Goal: Use online tool/utility: Utilize a website feature to perform a specific function

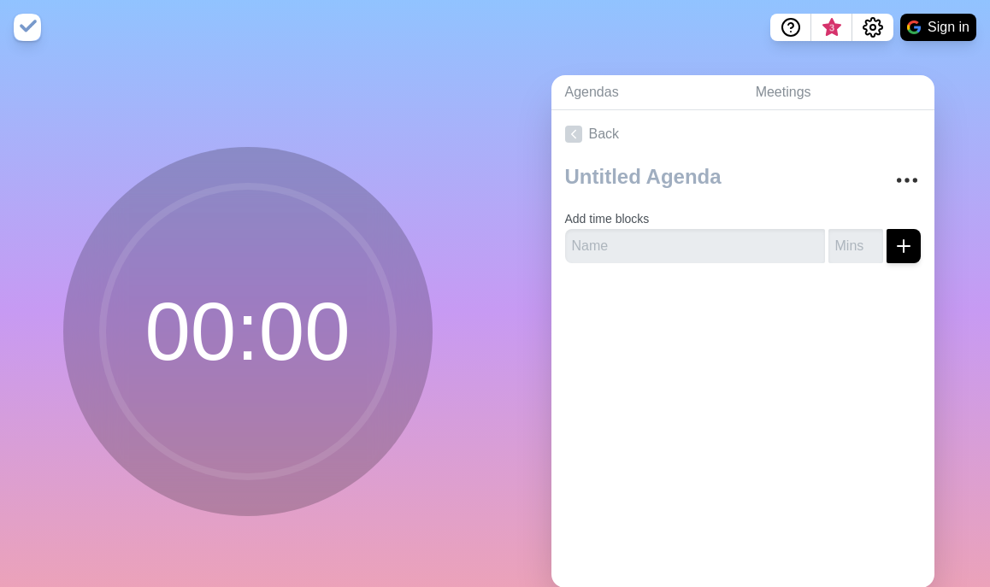
scroll to position [35, 0]
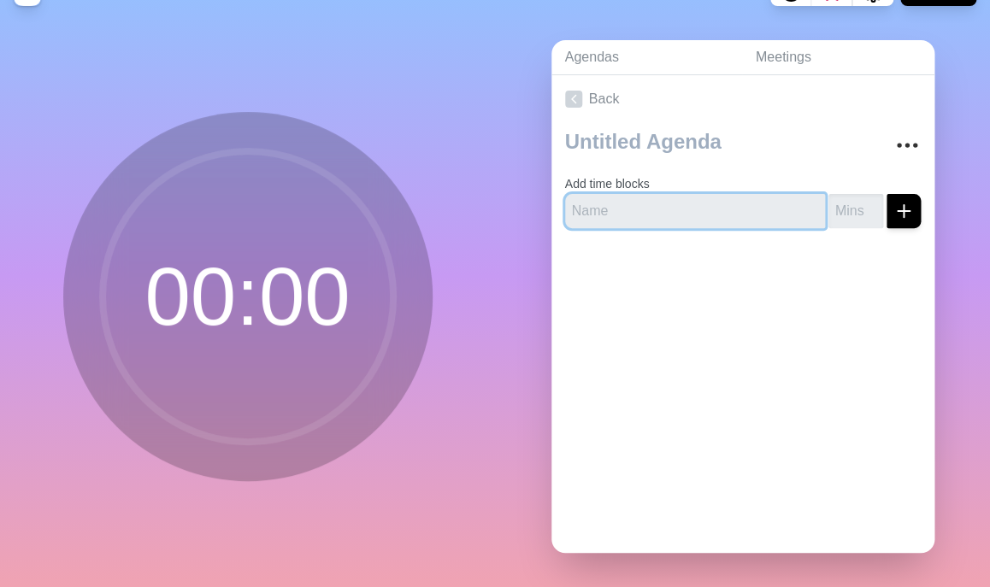
click at [650, 203] on input "text" at bounding box center [695, 211] width 260 height 34
click at [846, 206] on input "number" at bounding box center [855, 211] width 55 height 34
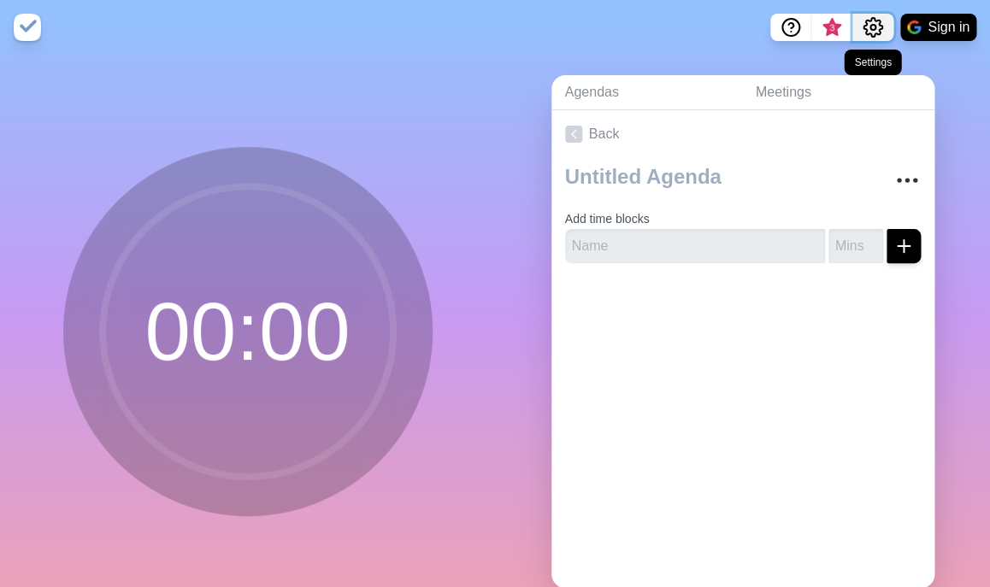
click at [891, 21] on button "Settings" at bounding box center [872, 27] width 41 height 27
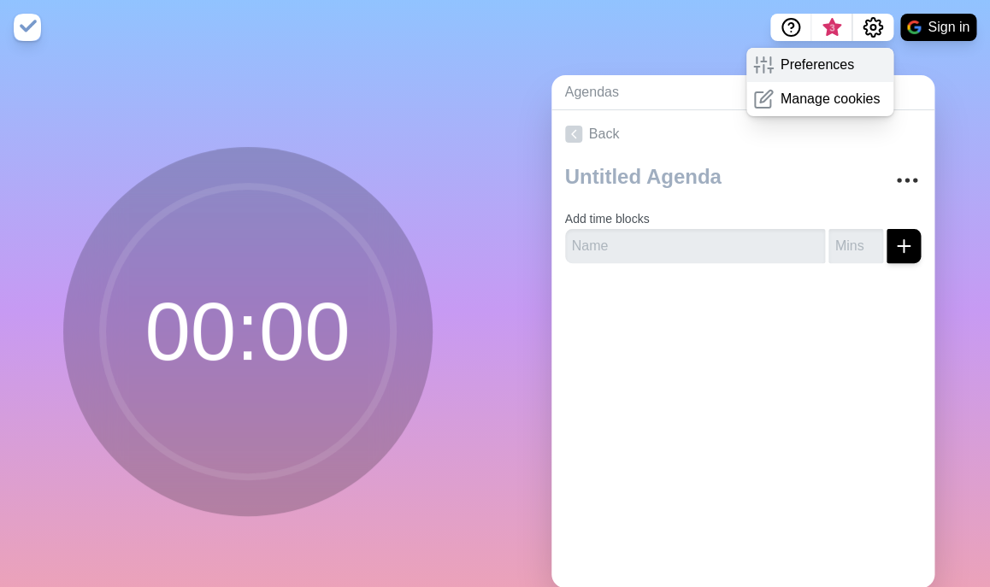
click at [791, 72] on p "Preferences" at bounding box center [816, 65] width 73 height 21
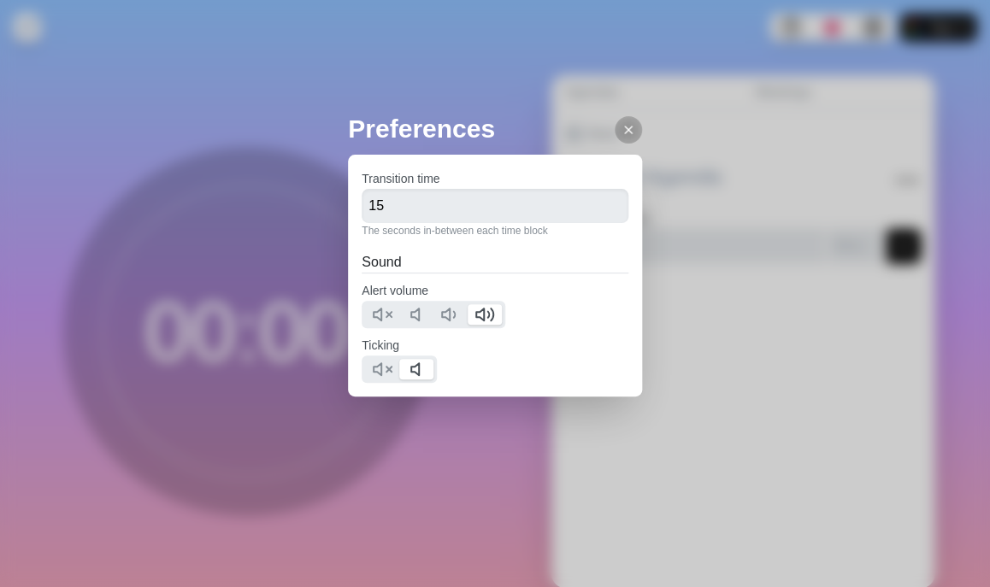
click at [637, 159] on div "Transition time 15 The seconds in-between each time block Sound Alert volume Ti…" at bounding box center [495, 276] width 294 height 242
click at [637, 144] on h2 "Preferences" at bounding box center [495, 128] width 294 height 38
click at [642, 121] on div at bounding box center [627, 129] width 27 height 27
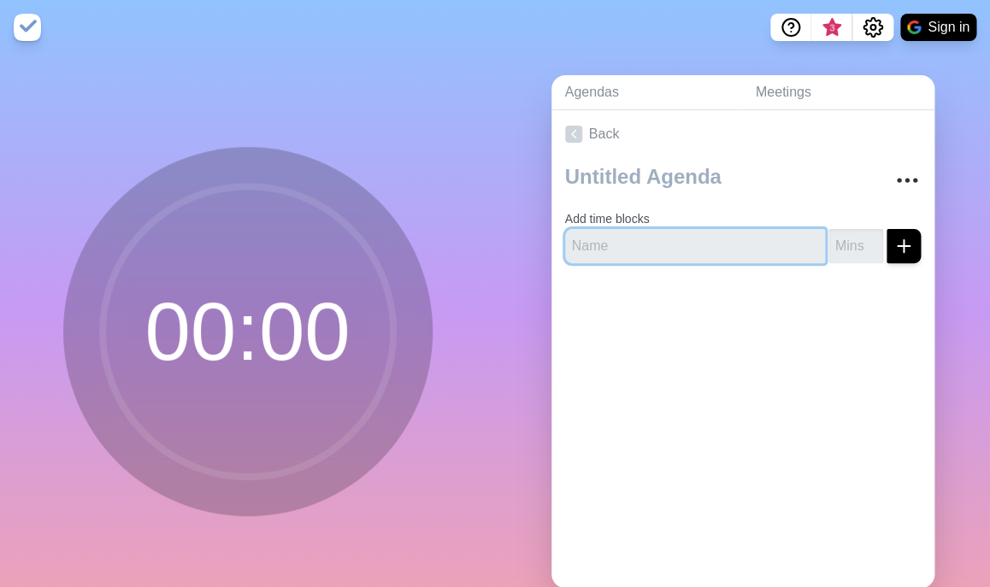
click at [679, 242] on input "text" at bounding box center [695, 246] width 260 height 34
click at [796, 106] on link "Meetings" at bounding box center [838, 92] width 192 height 35
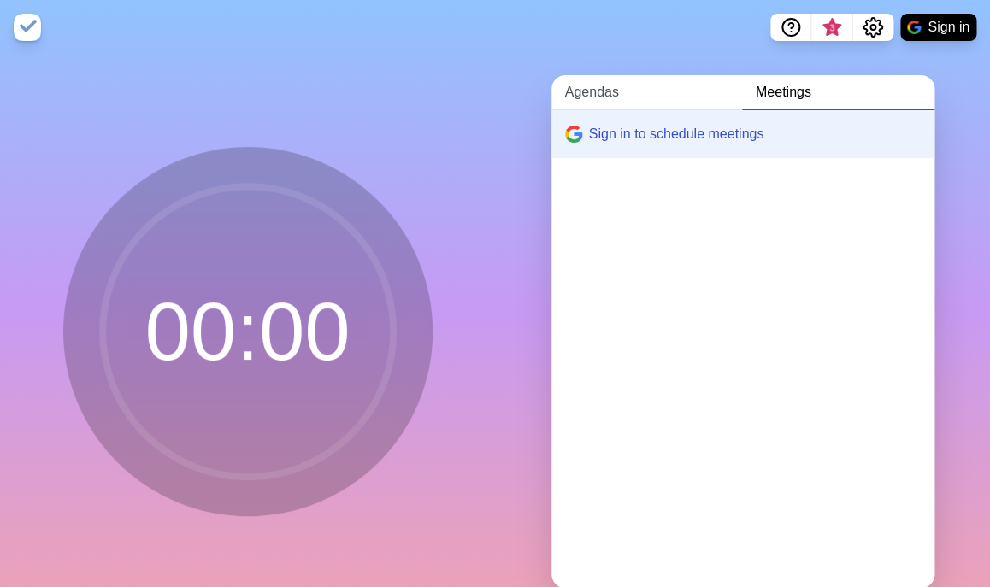
click at [650, 97] on link "Agendas" at bounding box center [646, 92] width 191 height 35
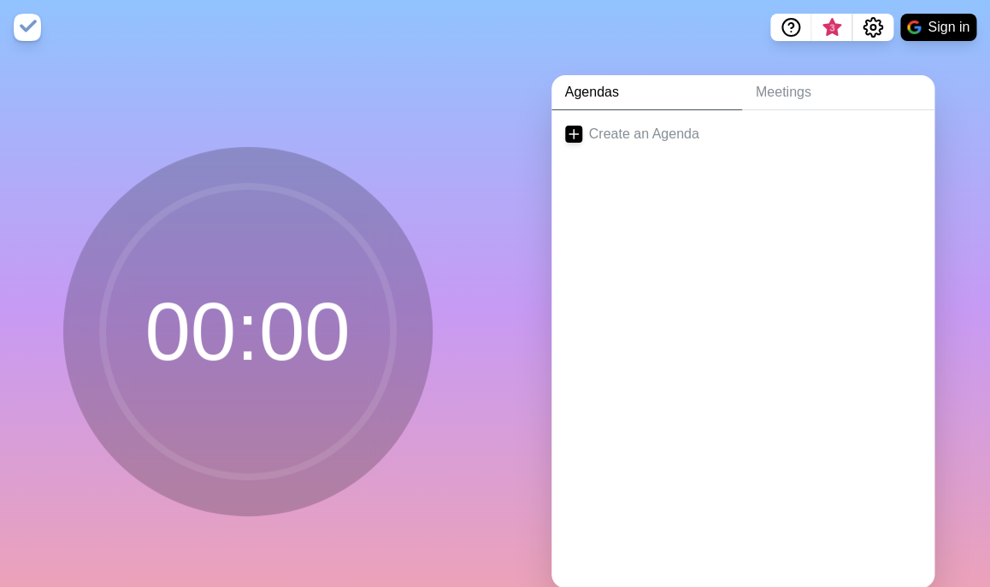
click at [617, 98] on link "Agendas" at bounding box center [646, 92] width 191 height 35
click at [639, 141] on link "Create an Agenda" at bounding box center [742, 134] width 383 height 48
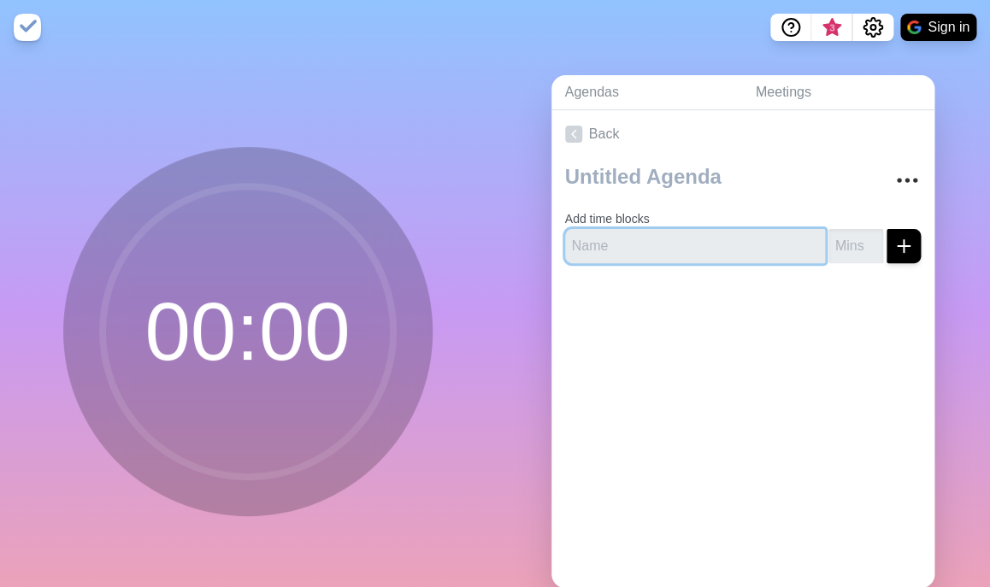
click at [630, 235] on input "text" at bounding box center [695, 246] width 260 height 34
type input "Part1"
click at [846, 240] on input "number" at bounding box center [855, 246] width 55 height 34
type input "1"
click at [896, 244] on icon "submit" at bounding box center [903, 246] width 21 height 21
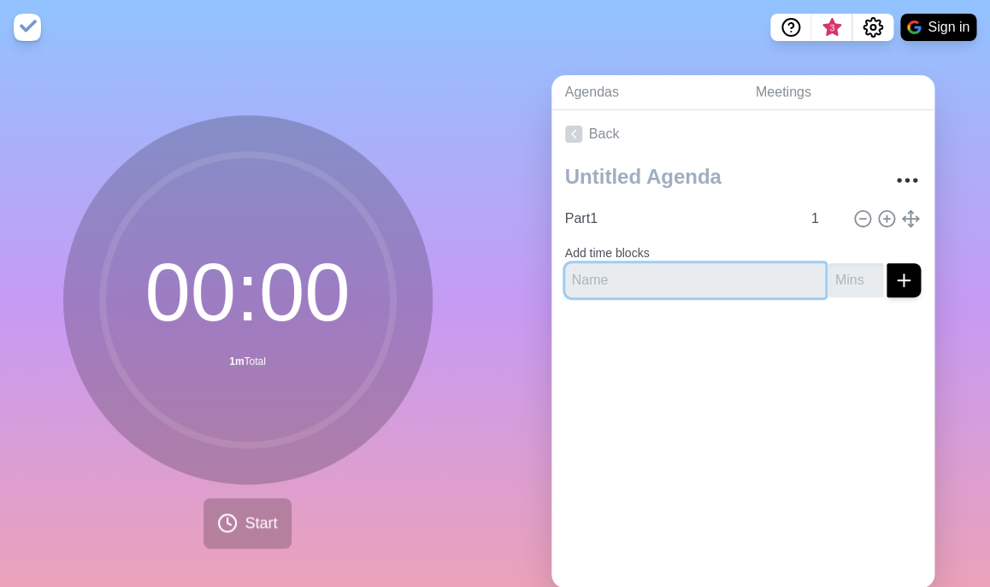
click at [745, 271] on input "text" at bounding box center [695, 280] width 260 height 34
type input "Part2"
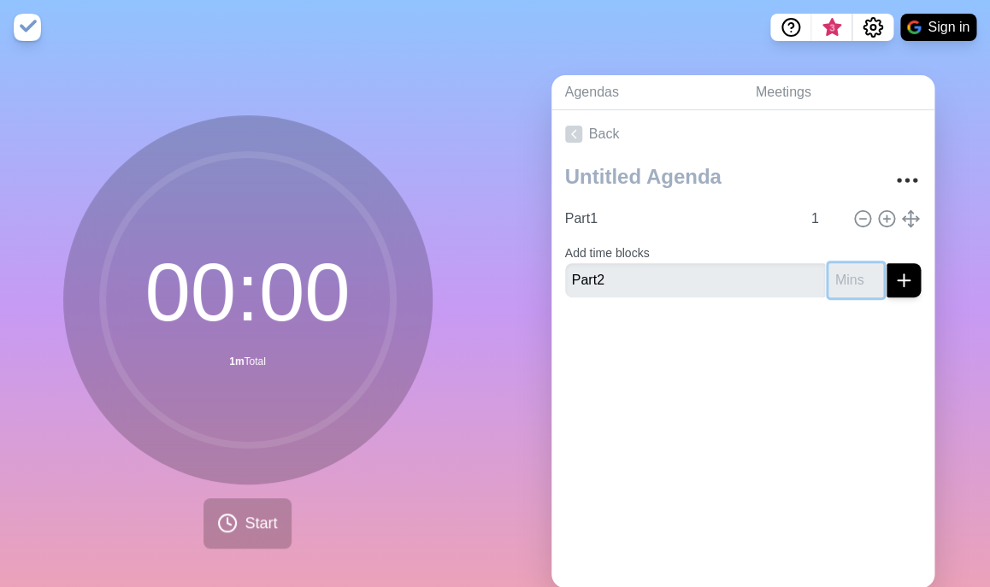
click at [851, 279] on input "number" at bounding box center [855, 280] width 55 height 34
type input "5"
click at [909, 276] on icon "submit" at bounding box center [903, 280] width 21 height 21
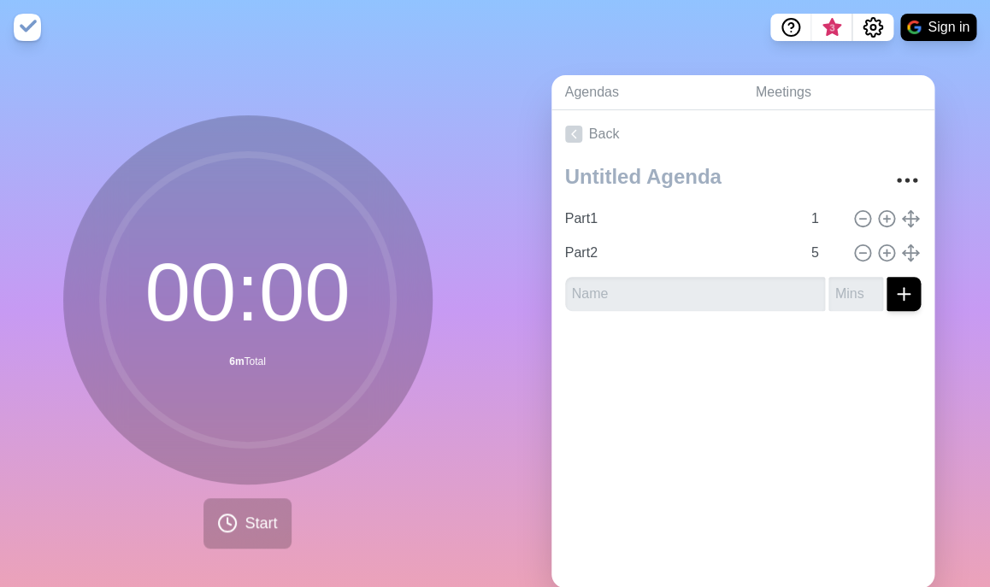
click at [525, 514] on div "Agendas Meetings Back Part1 1 Part2 5" at bounding box center [742, 338] width 495 height 567
click at [244, 532] on button "Start" at bounding box center [246, 523] width 87 height 50
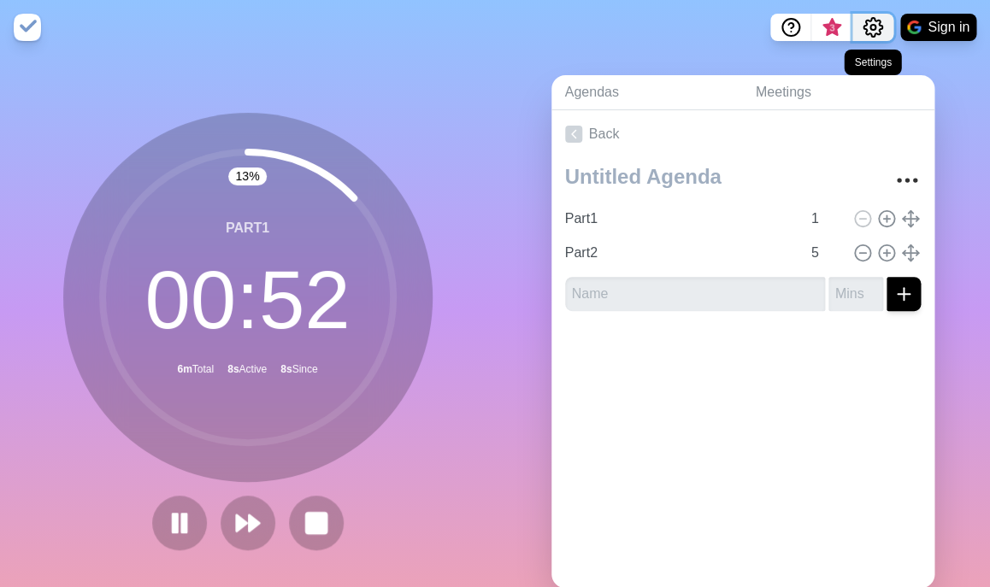
click at [854, 34] on button "Settings" at bounding box center [872, 27] width 41 height 27
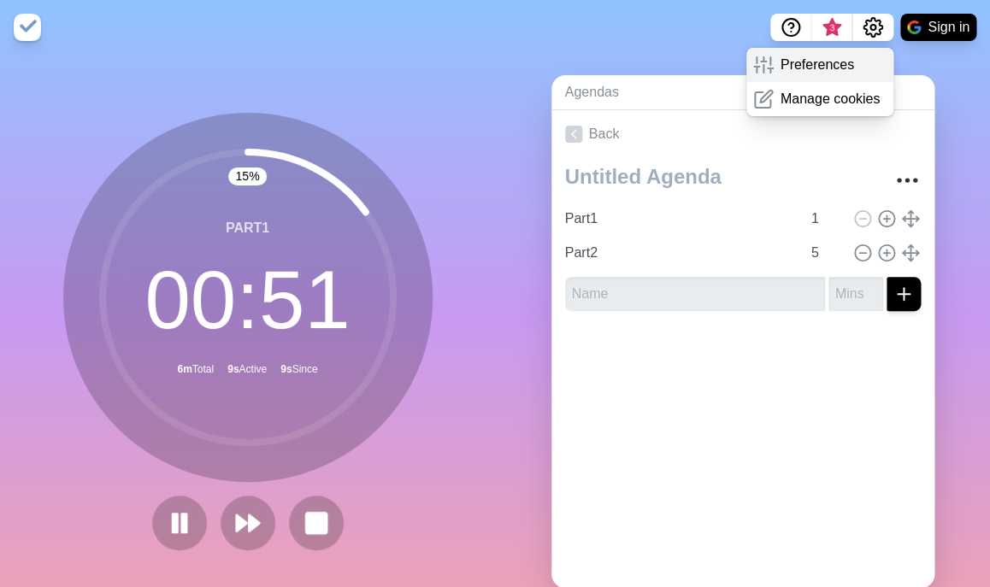
click at [832, 50] on div "Preferences" at bounding box center [820, 65] width 148 height 34
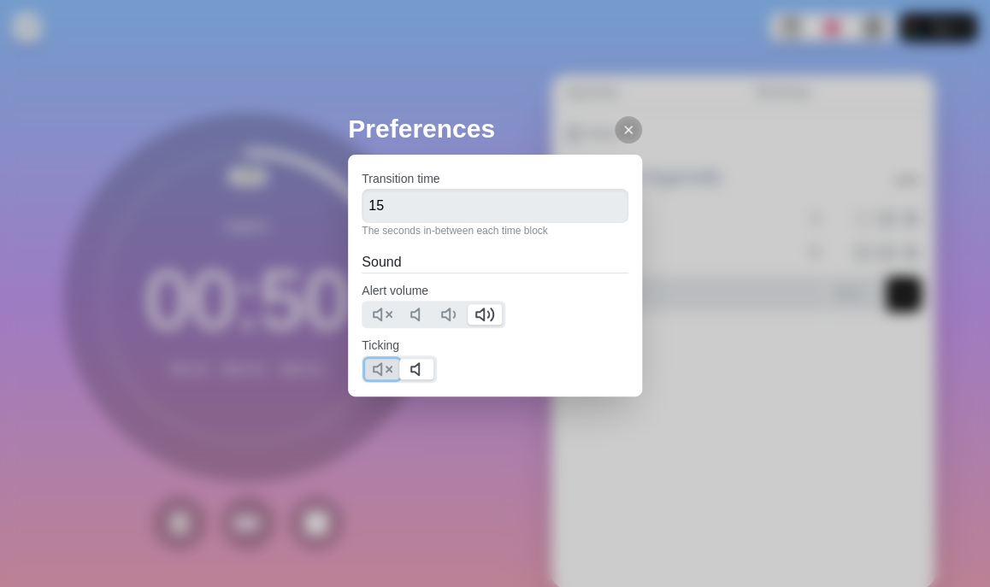
click at [373, 372] on polygon at bounding box center [377, 369] width 8 height 12
click at [642, 125] on div at bounding box center [627, 129] width 27 height 27
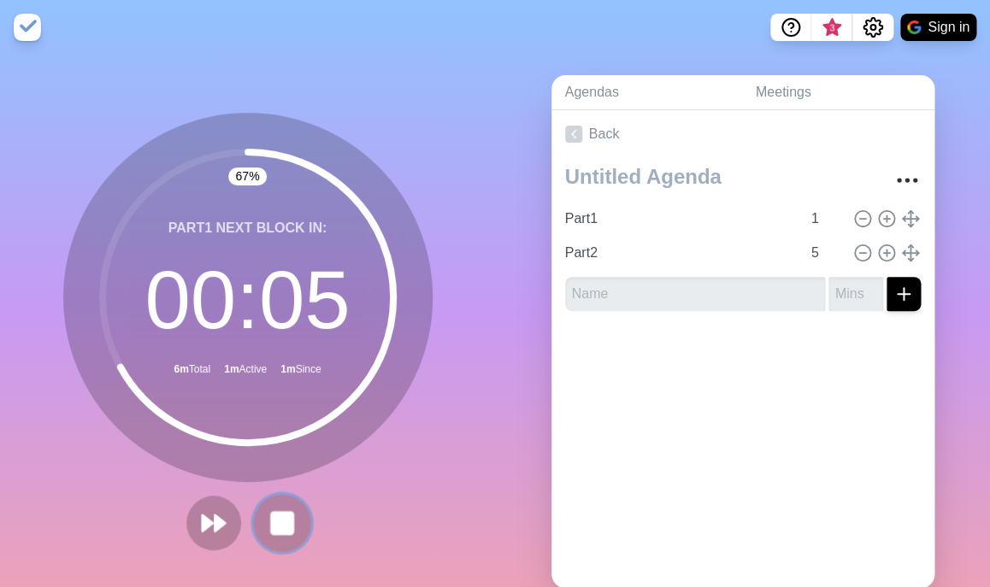
click at [297, 517] on button at bounding box center [281, 522] width 57 height 57
